Goal: Transaction & Acquisition: Purchase product/service

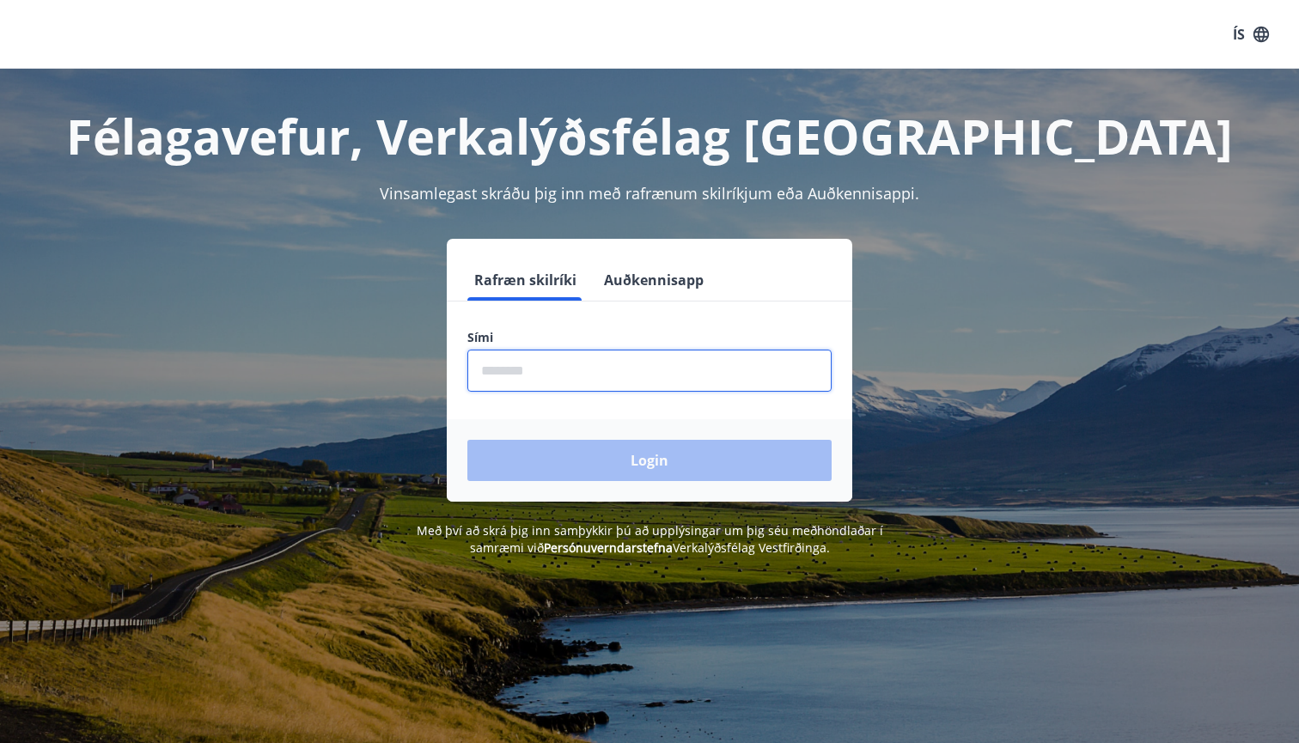
click at [552, 373] on input "phone" at bounding box center [649, 371] width 364 height 42
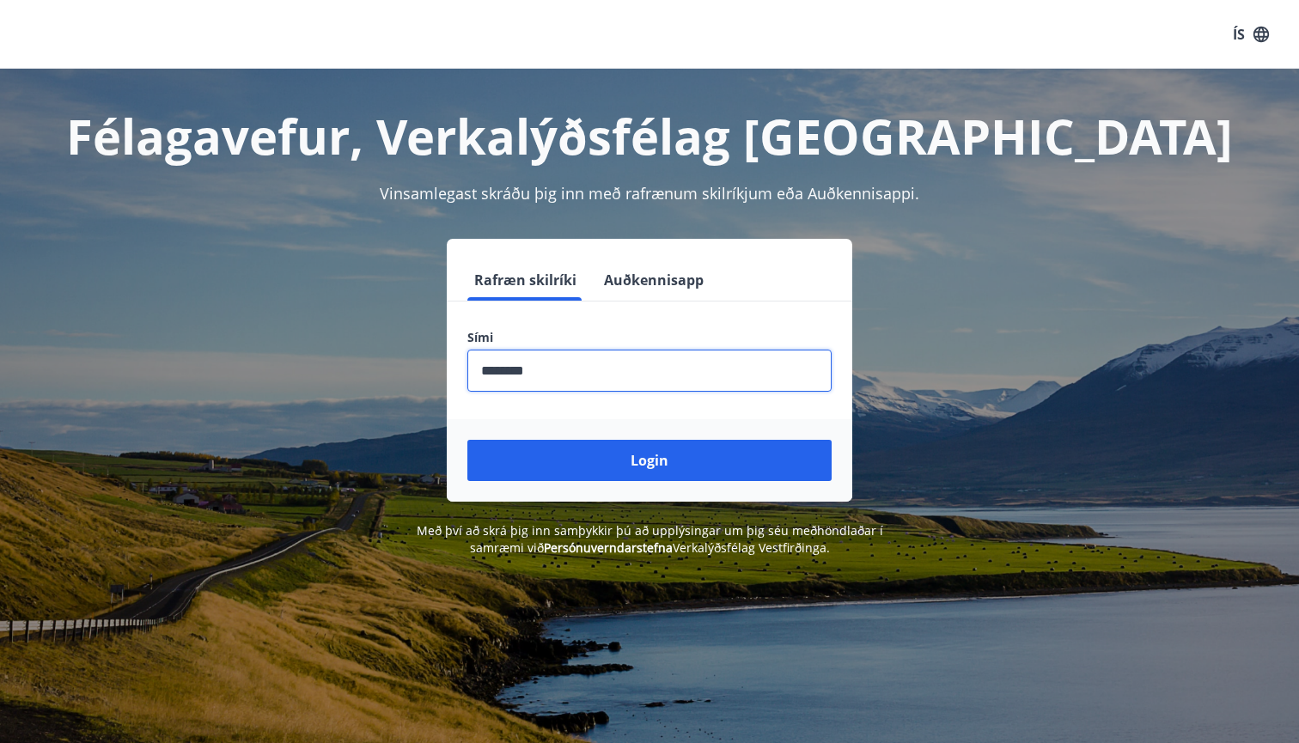
type input "********"
click at [650, 461] on button "Login" at bounding box center [649, 460] width 364 height 41
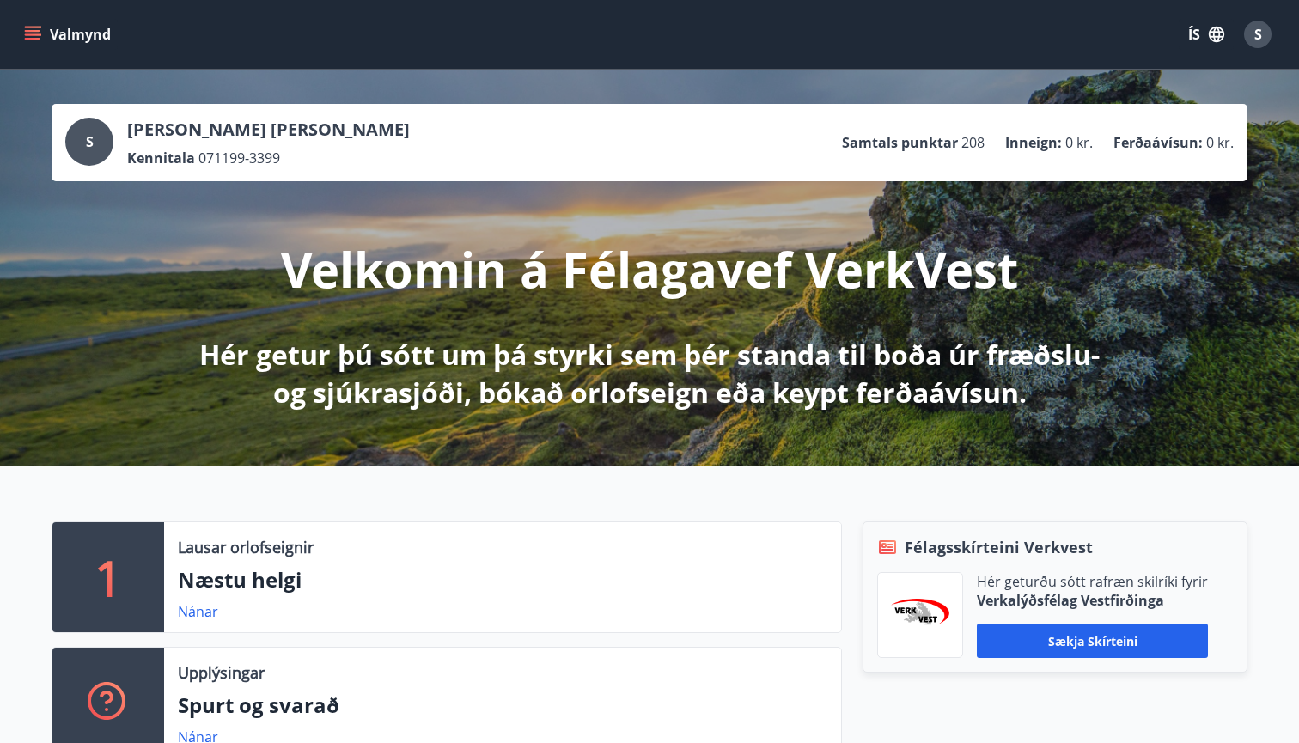
click at [36, 34] on icon "menu" at bounding box center [32, 34] width 17 height 17
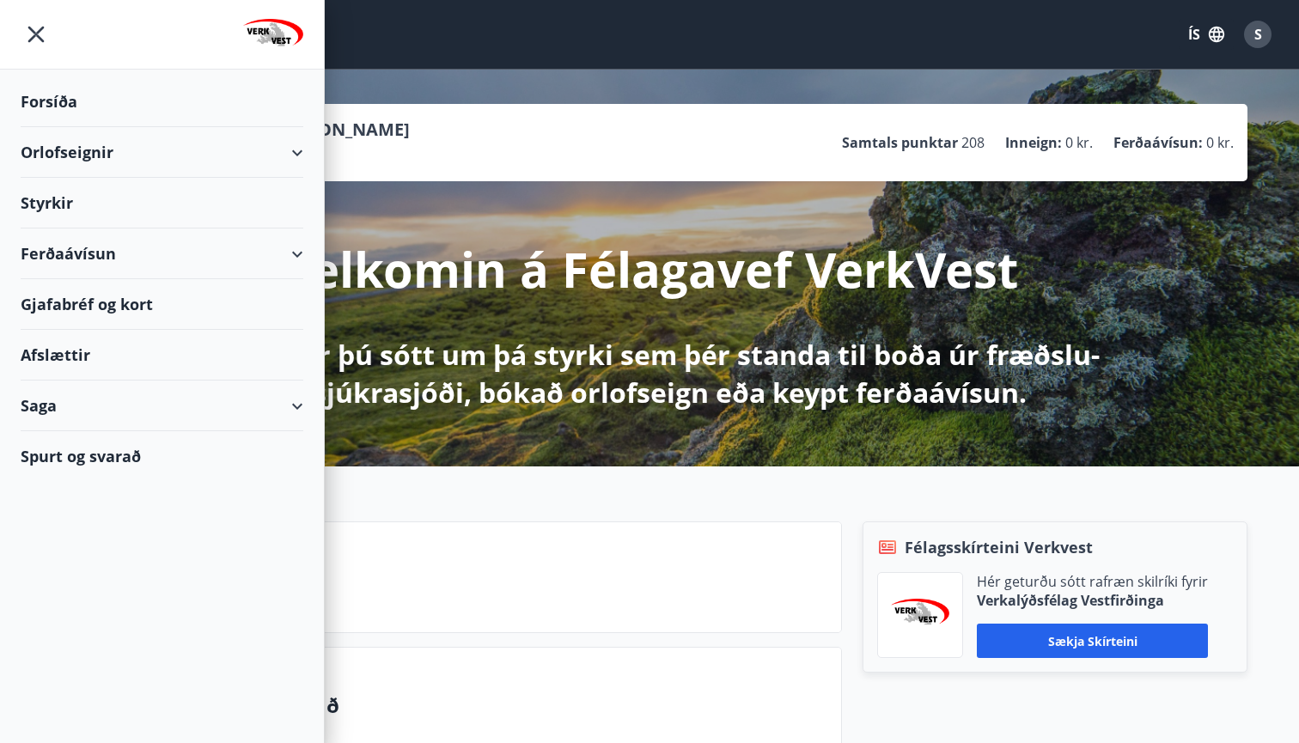
click at [88, 253] on div "Ferðaávísun" at bounding box center [162, 254] width 283 height 51
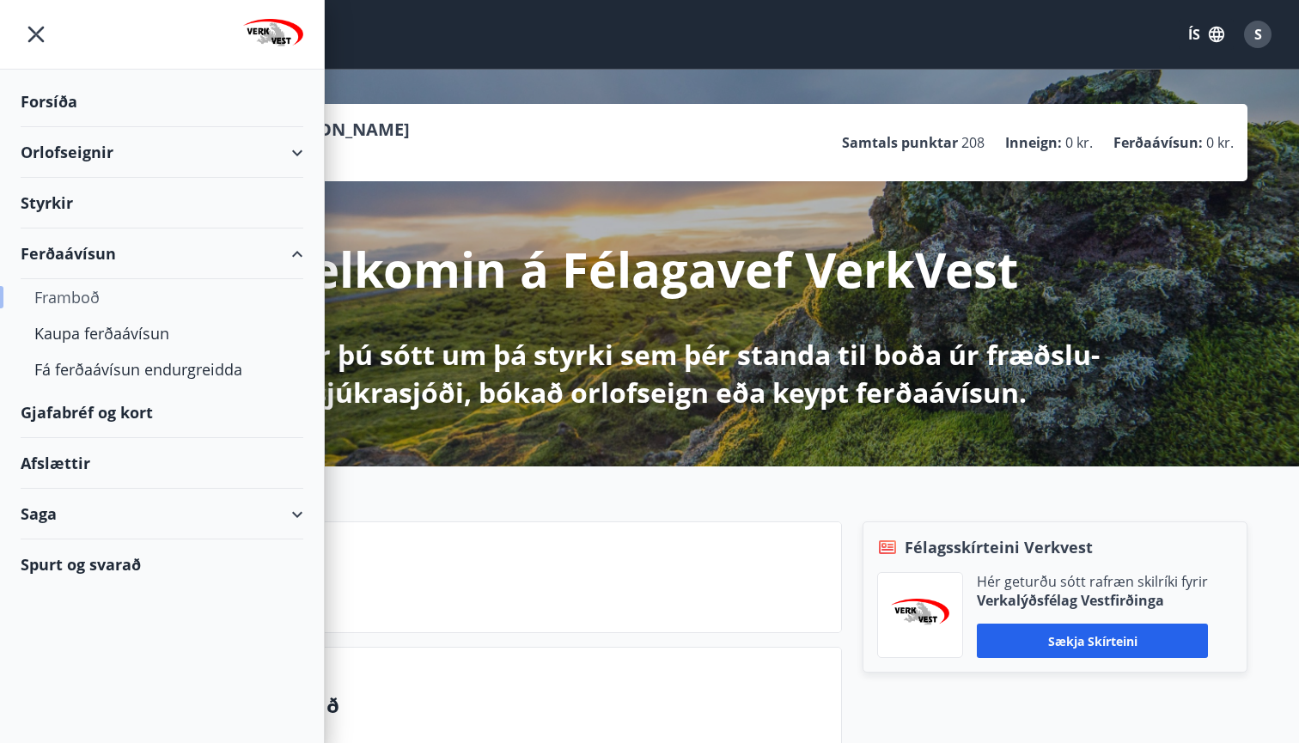
click at [82, 293] on div "Framboð" at bounding box center [161, 297] width 255 height 36
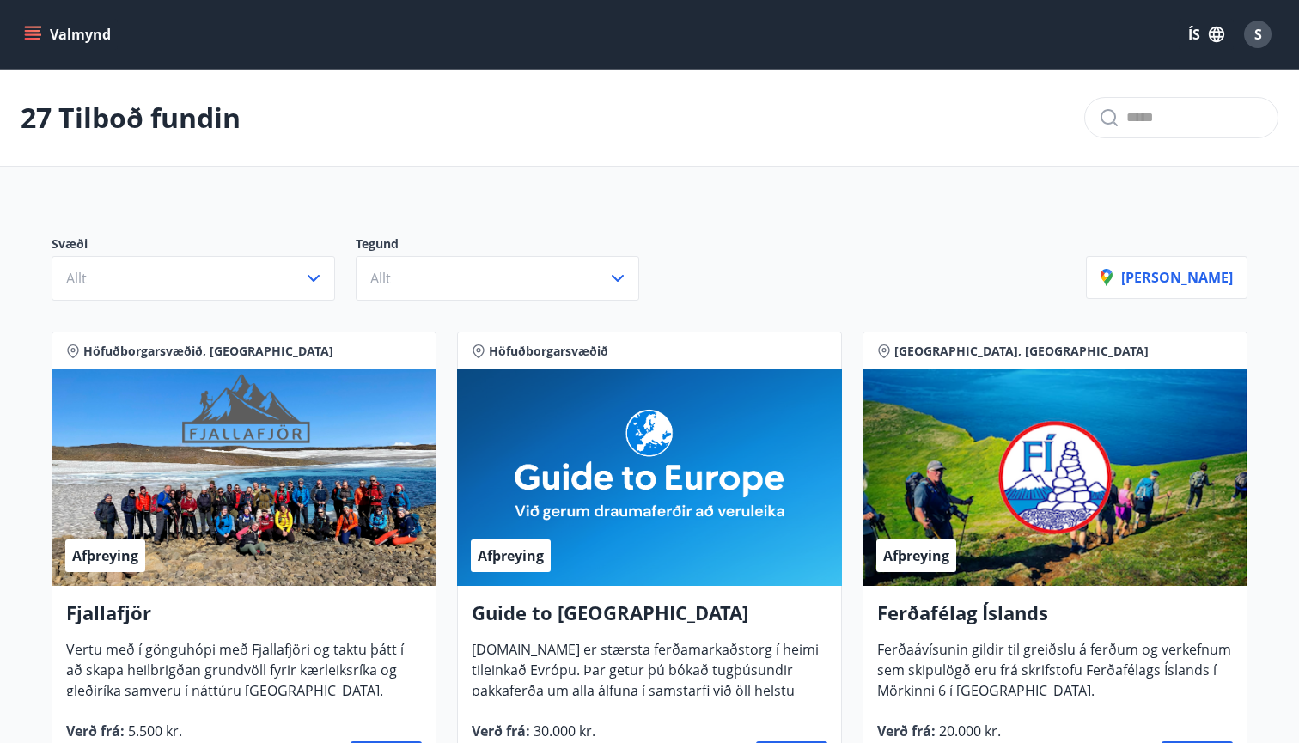
click at [34, 33] on icon "menu" at bounding box center [32, 34] width 17 height 17
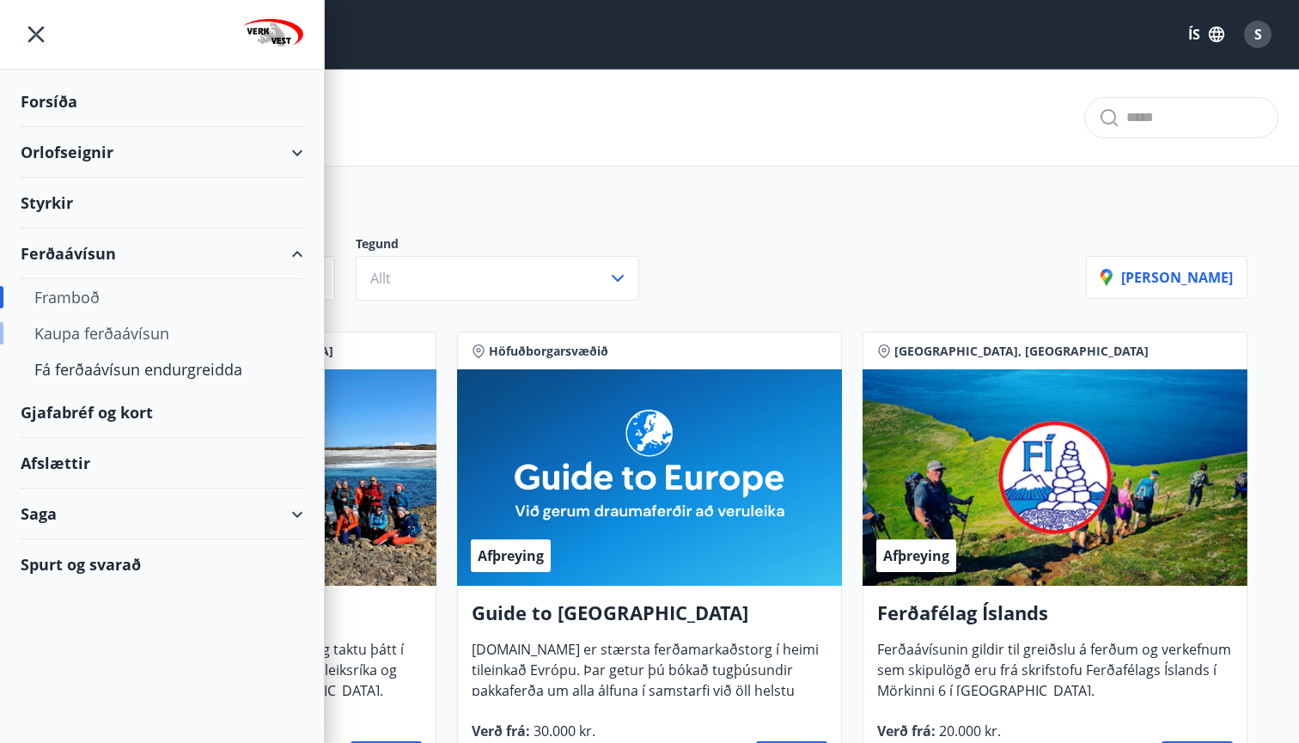
click at [136, 331] on div "Kaupa ferðaávísun" at bounding box center [161, 333] width 255 height 36
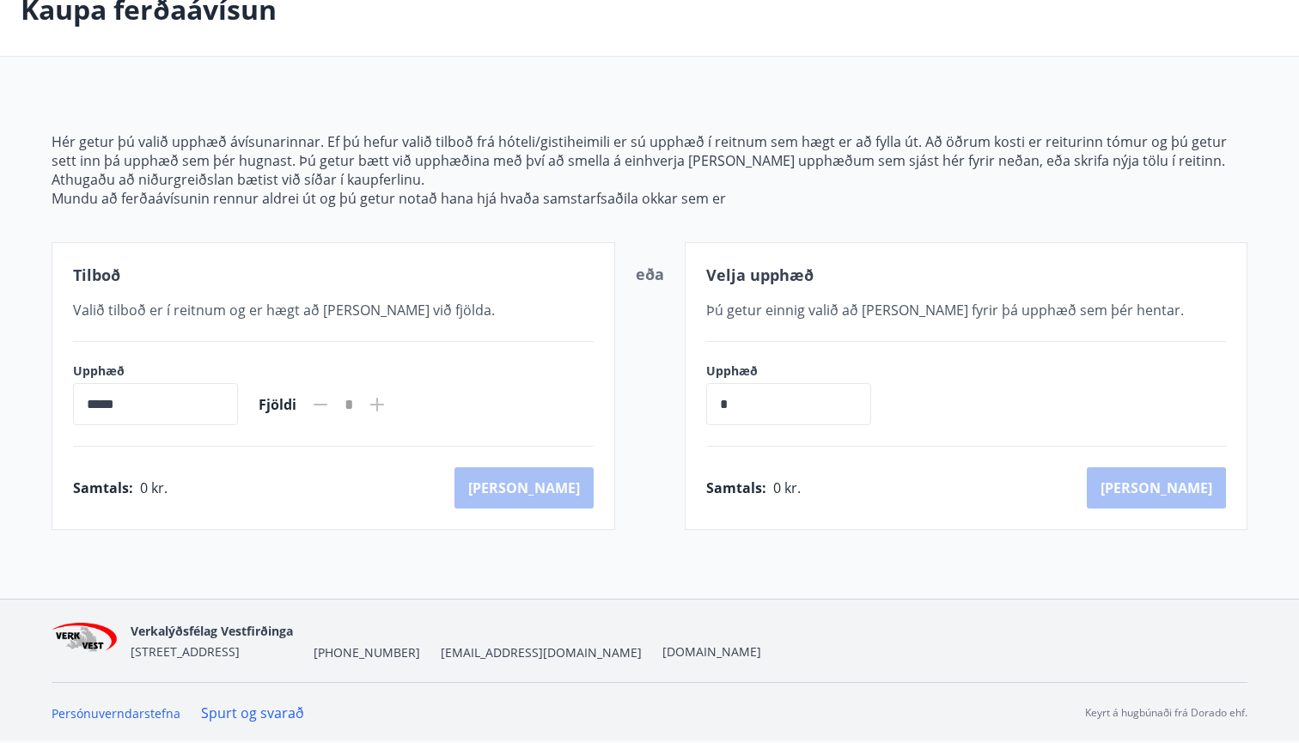
scroll to position [107, 0]
click at [308, 311] on span "Valið tilboð er í reitnum og er hægt að bæta við fjölda." at bounding box center [284, 310] width 422 height 19
click at [232, 406] on input "*****" at bounding box center [155, 404] width 165 height 42
click at [772, 413] on input "*" at bounding box center [788, 404] width 165 height 42
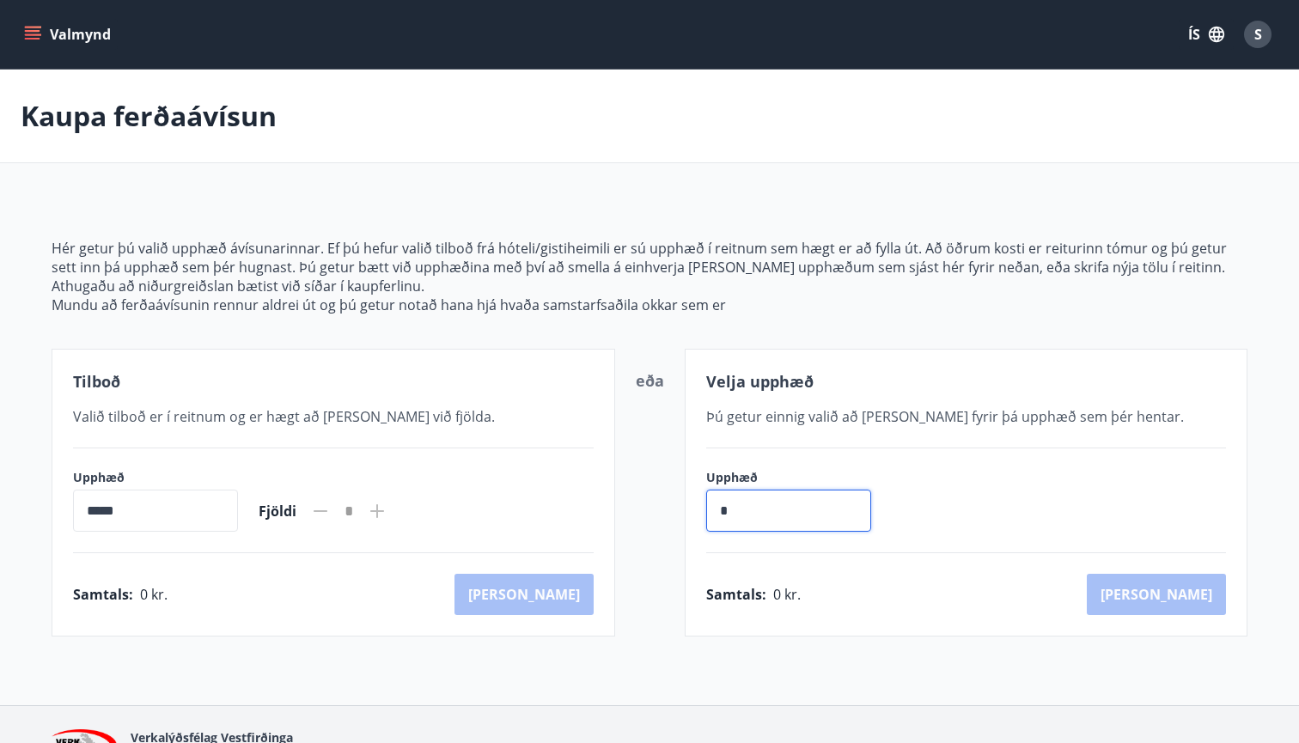
scroll to position [0, 0]
click at [31, 33] on icon "menu" at bounding box center [32, 34] width 17 height 17
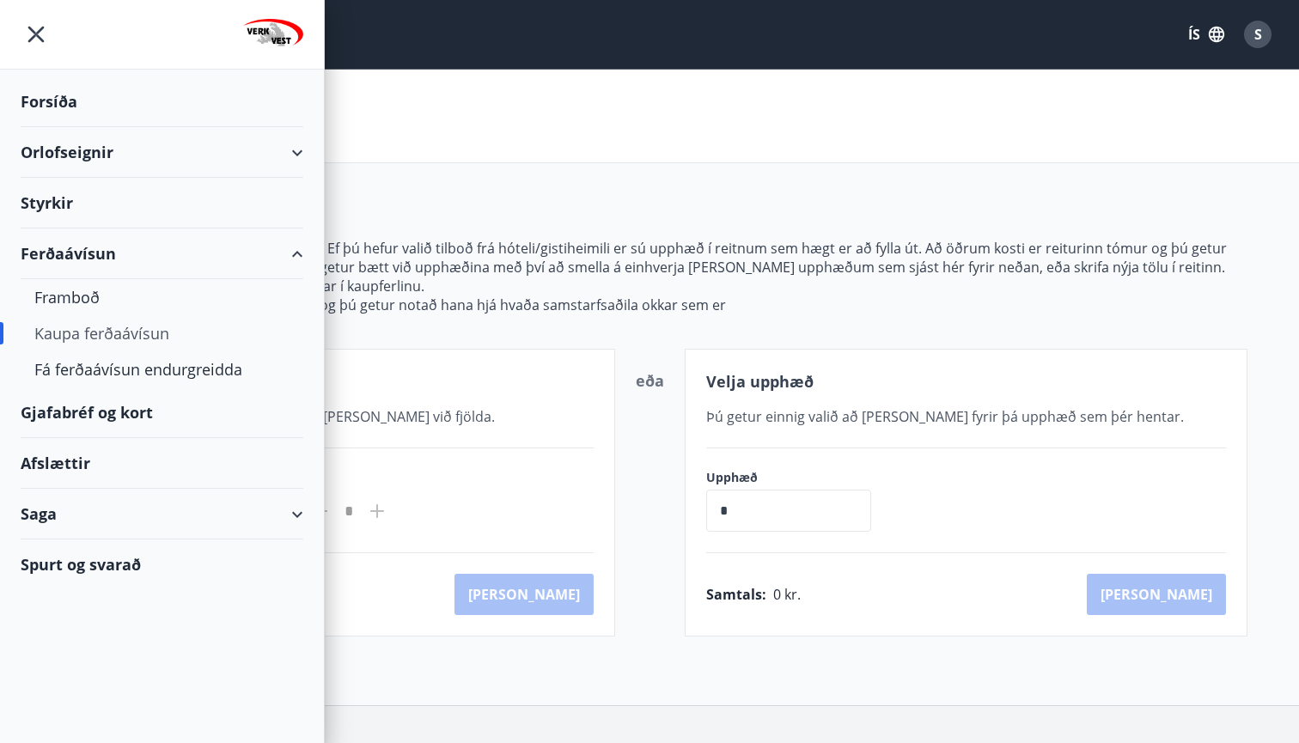
click at [107, 412] on div "Gjafabréf og kort" at bounding box center [162, 412] width 283 height 51
